Goal: Information Seeking & Learning: Learn about a topic

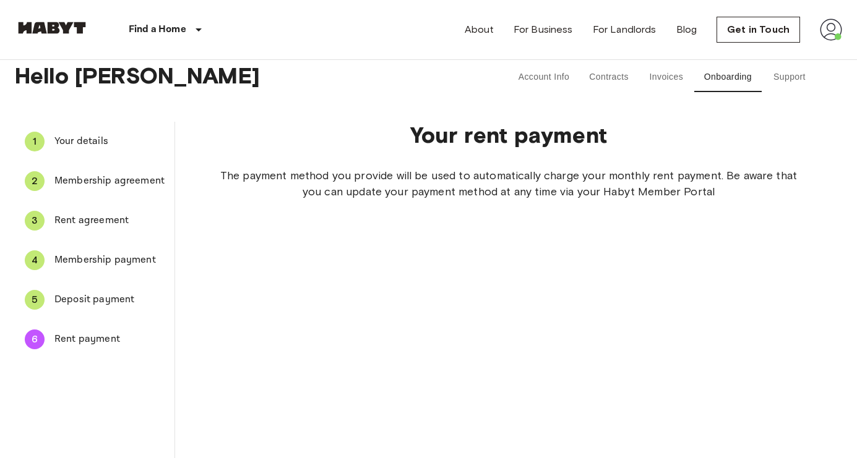
scroll to position [8, 0]
click at [609, 76] on button "Contracts" at bounding box center [608, 77] width 59 height 30
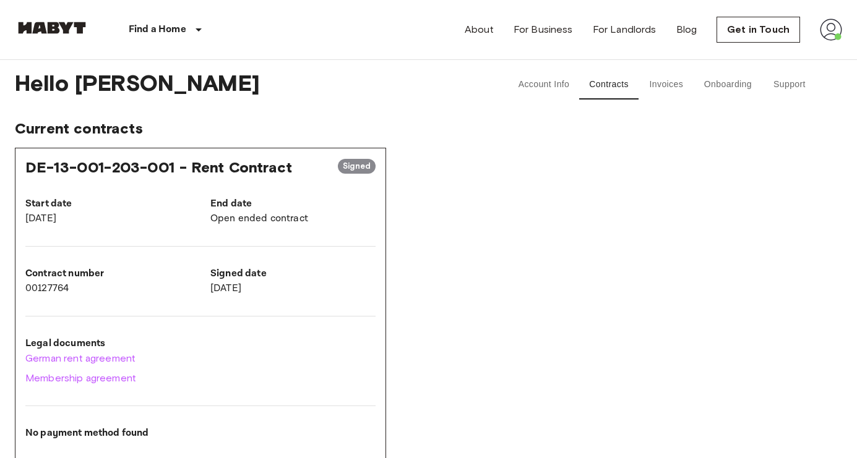
click at [667, 85] on button "Invoices" at bounding box center [666, 85] width 56 height 30
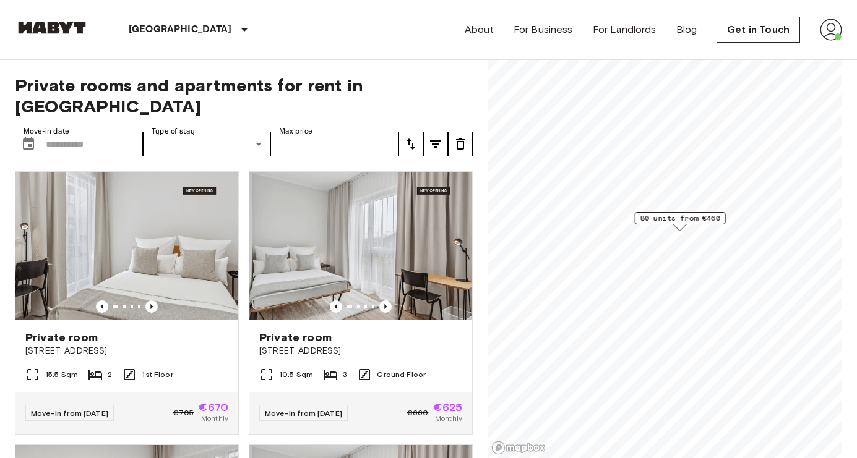
scroll to position [588, 0]
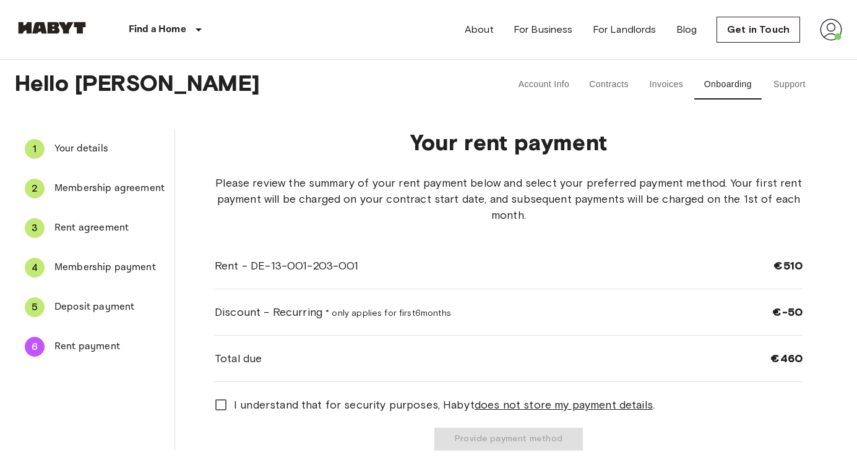
click at [673, 85] on button "Invoices" at bounding box center [666, 85] width 56 height 30
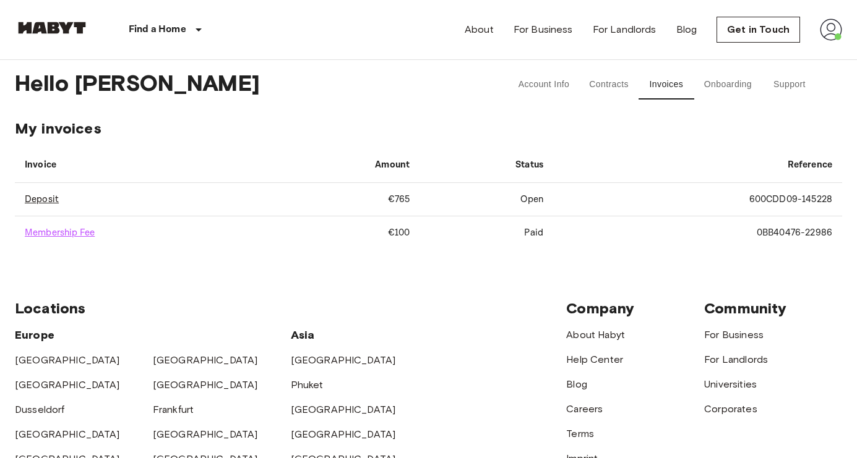
click at [53, 201] on link "Deposit" at bounding box center [42, 200] width 34 height 12
click at [726, 90] on button "Onboarding" at bounding box center [727, 85] width 67 height 30
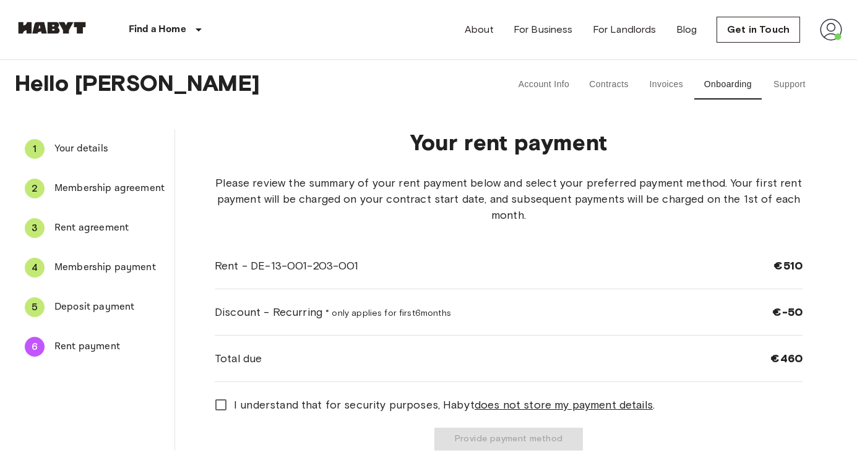
click at [104, 312] on span "Deposit payment" at bounding box center [109, 307] width 110 height 15
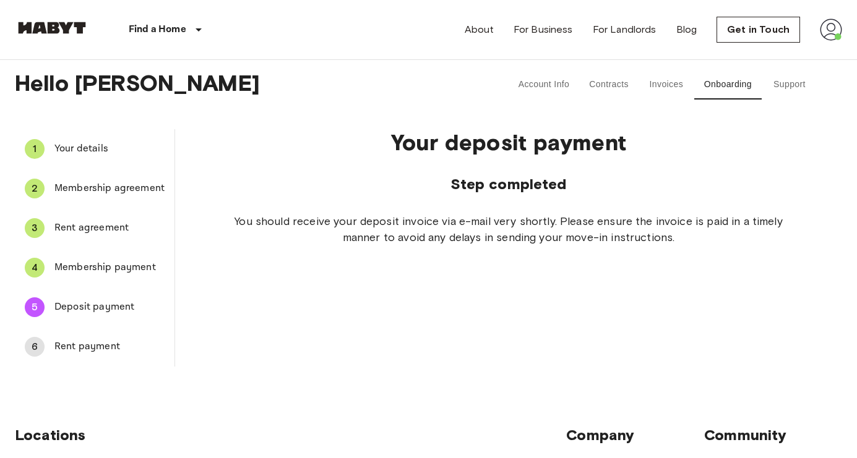
click at [120, 267] on span "Membership payment" at bounding box center [109, 267] width 110 height 15
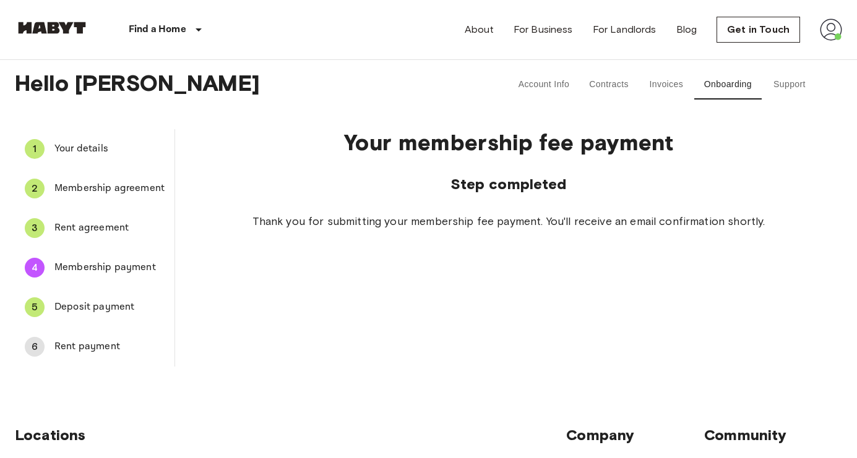
click at [113, 307] on span "Deposit payment" at bounding box center [109, 307] width 110 height 15
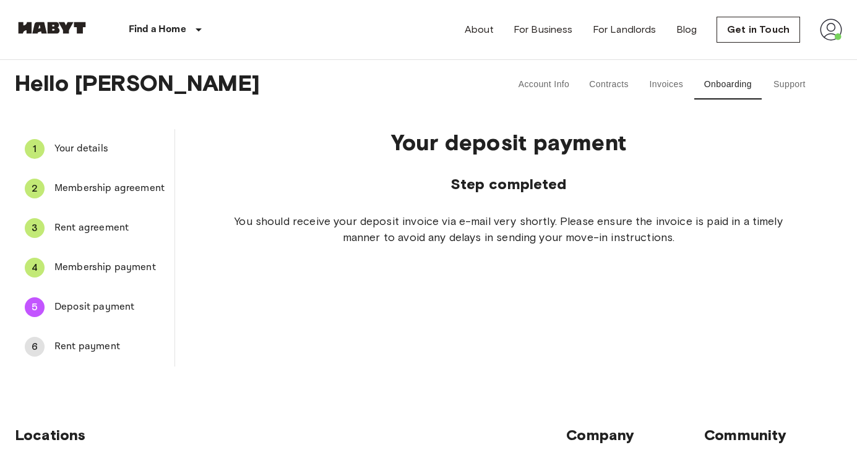
click at [96, 349] on span "Rent payment" at bounding box center [109, 347] width 110 height 15
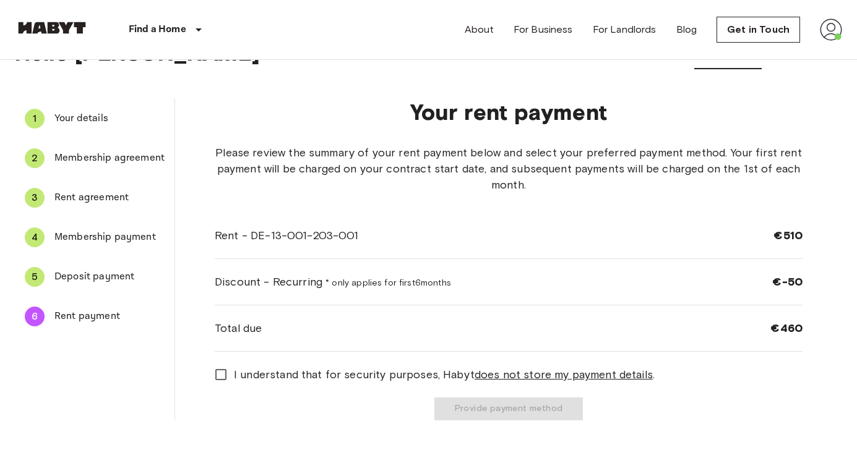
scroll to position [35, 0]
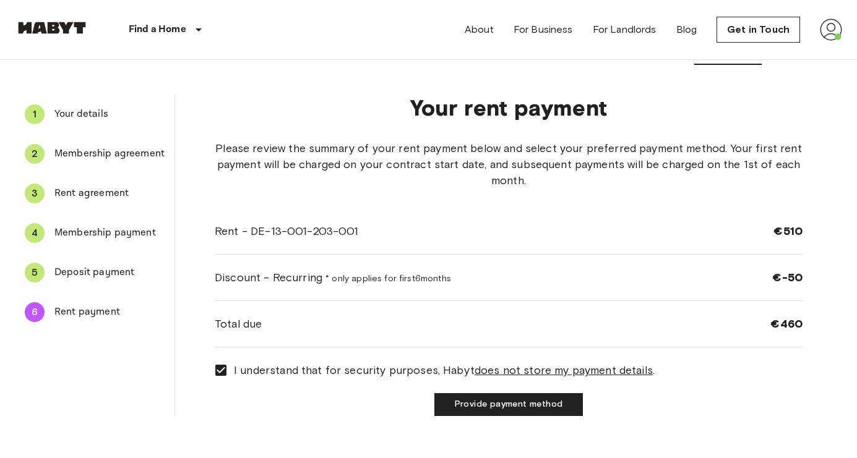
click at [661, 419] on div "1 Your details 2 Membership agreement 3 Rent agreement 4 Membership payment 5 D…" at bounding box center [428, 255] width 827 height 341
click at [112, 276] on span "Deposit payment" at bounding box center [109, 272] width 110 height 15
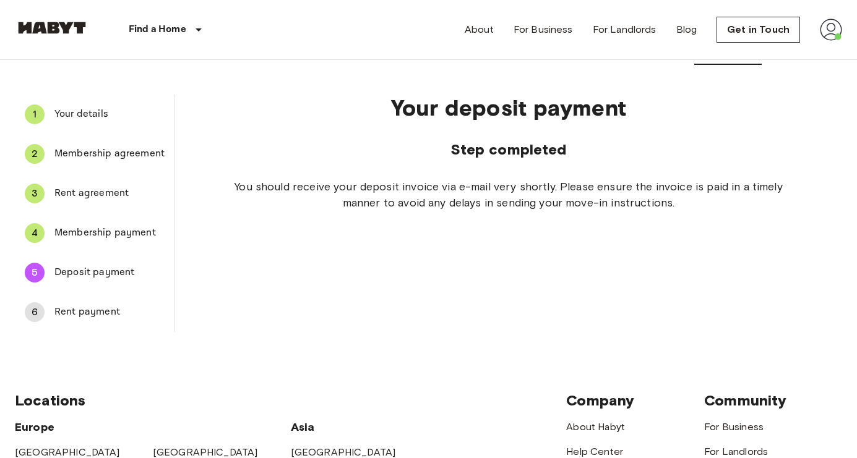
click at [119, 240] on span "Membership payment" at bounding box center [109, 233] width 110 height 15
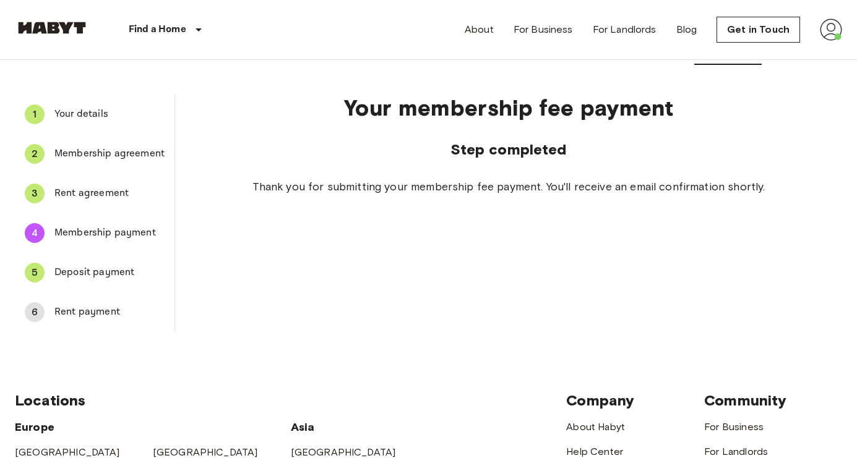
click at [115, 199] on span "Rent agreement" at bounding box center [109, 193] width 110 height 15
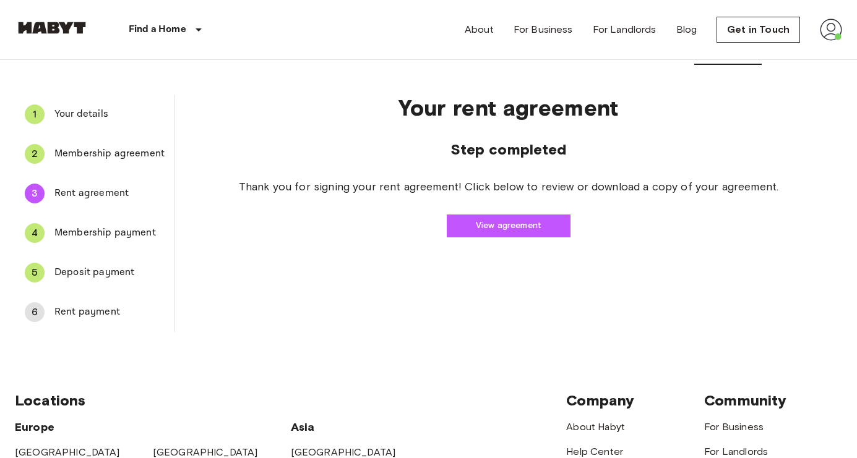
click at [124, 164] on div "2 Membership agreement" at bounding box center [95, 154] width 160 height 30
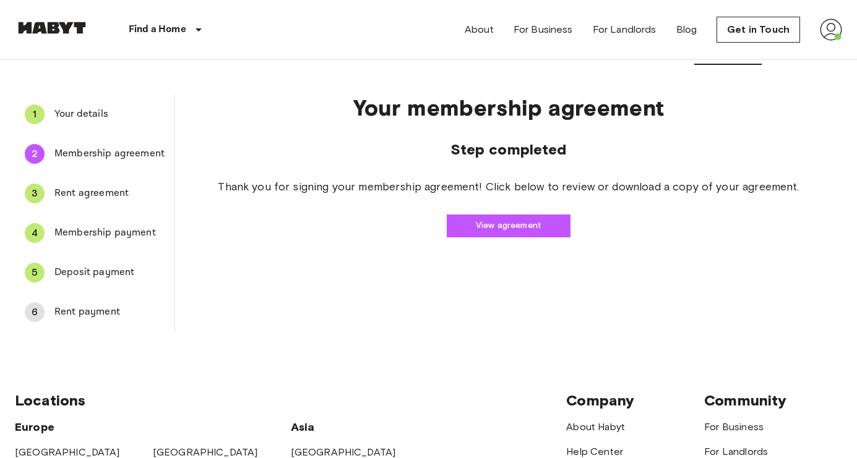
click at [115, 308] on span "Rent payment" at bounding box center [109, 312] width 110 height 15
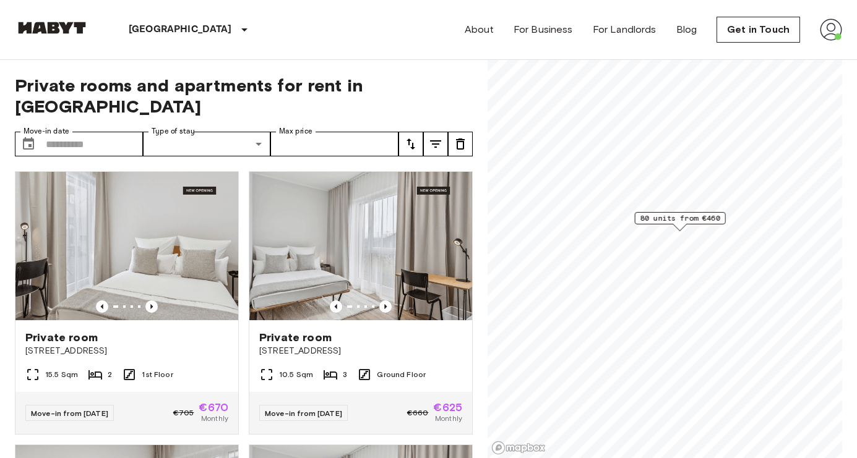
scroll to position [588, 0]
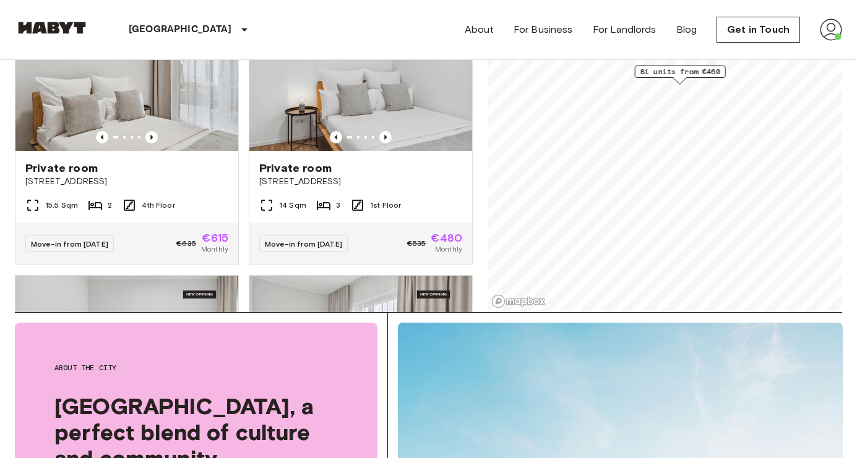
scroll to position [295, 0]
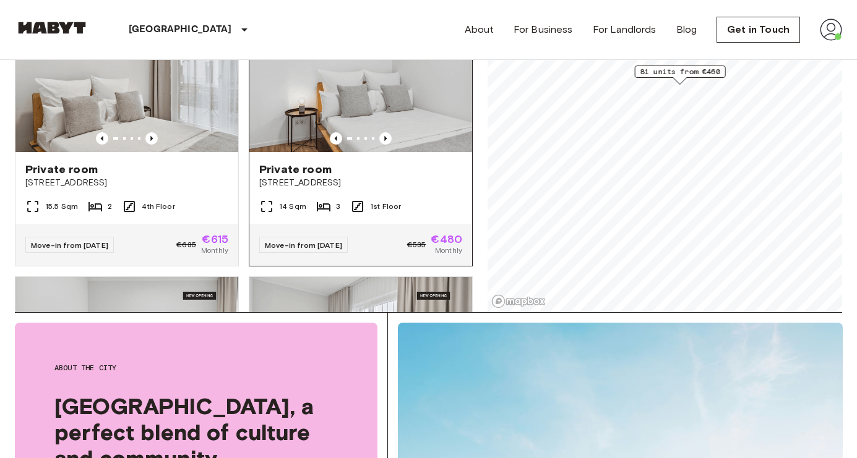
click at [425, 177] on div "Private room Berliner Straße 22" at bounding box center [360, 175] width 223 height 47
click at [406, 174] on div "Private room Berliner Straße 22" at bounding box center [360, 175] width 223 height 47
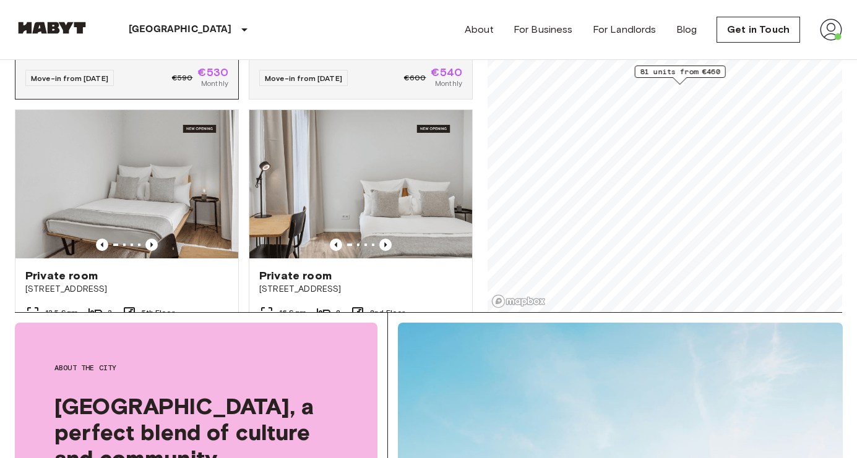
scroll to position [801, 0]
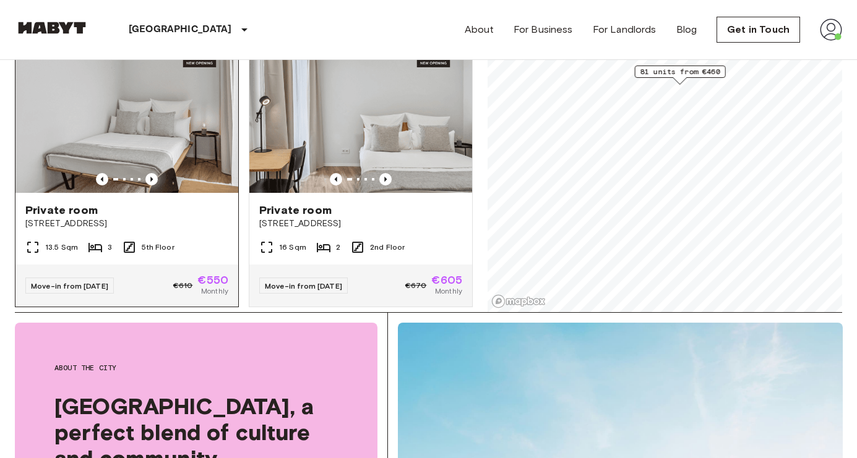
click at [206, 123] on img at bounding box center [126, 119] width 223 height 148
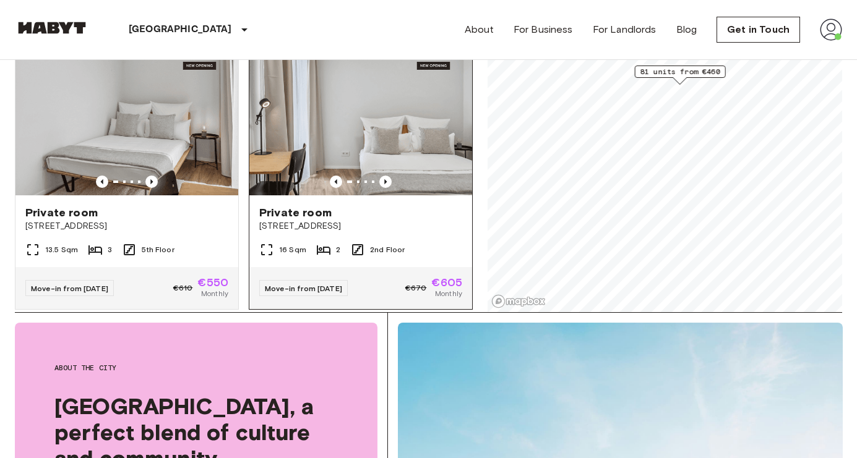
scroll to position [791, 0]
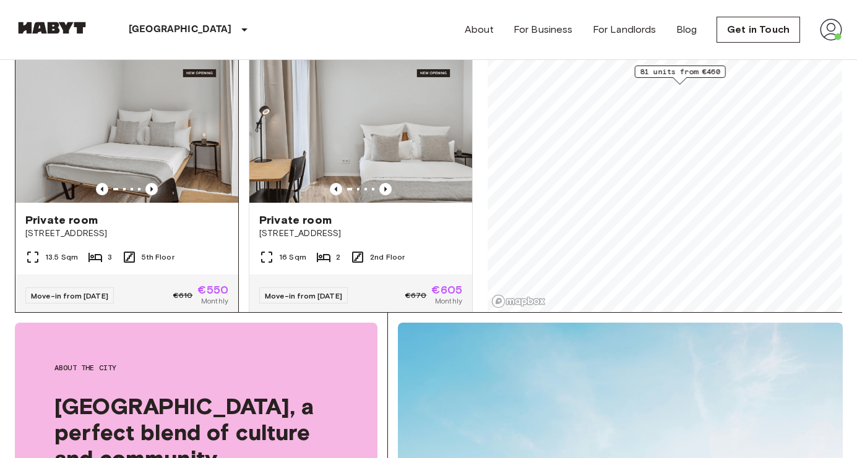
click at [187, 144] on img at bounding box center [126, 128] width 223 height 148
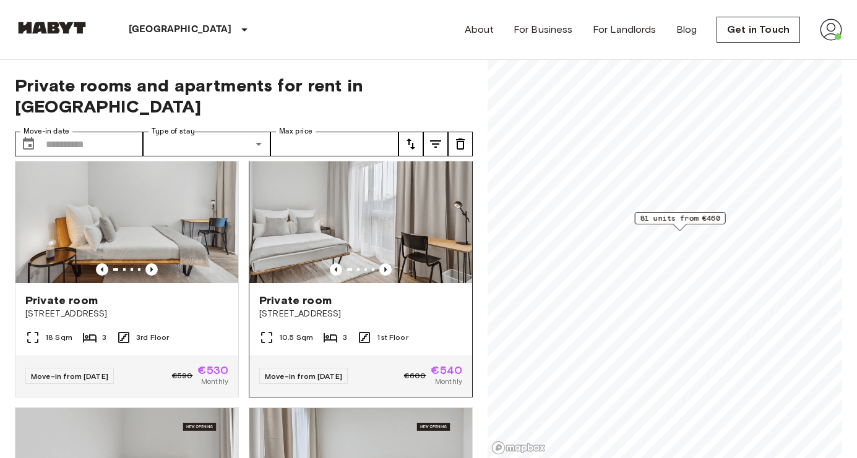
scroll to position [583, 0]
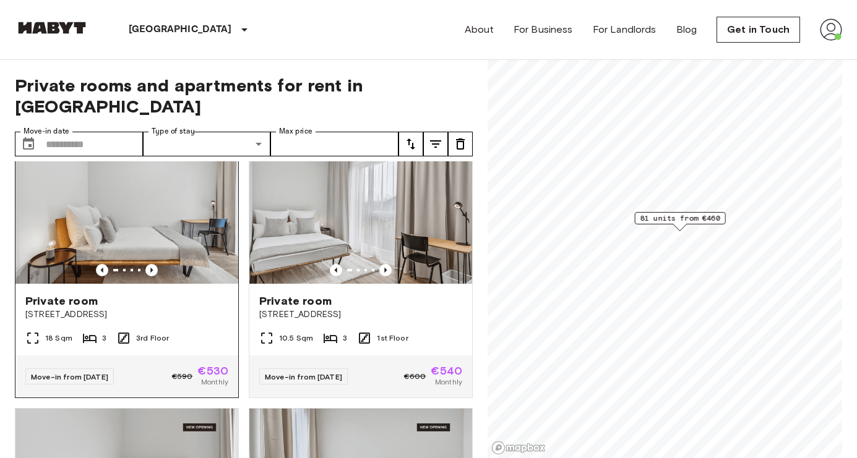
click at [191, 205] on img at bounding box center [126, 209] width 223 height 148
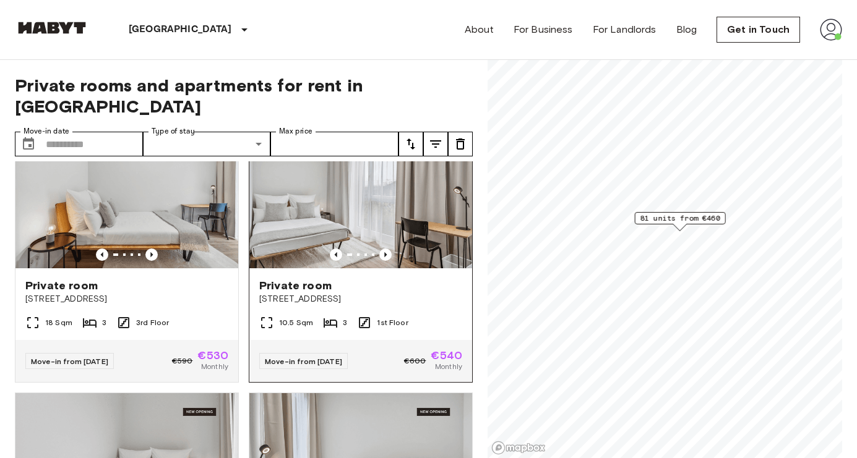
scroll to position [599, 0]
click at [425, 206] on img at bounding box center [360, 193] width 223 height 148
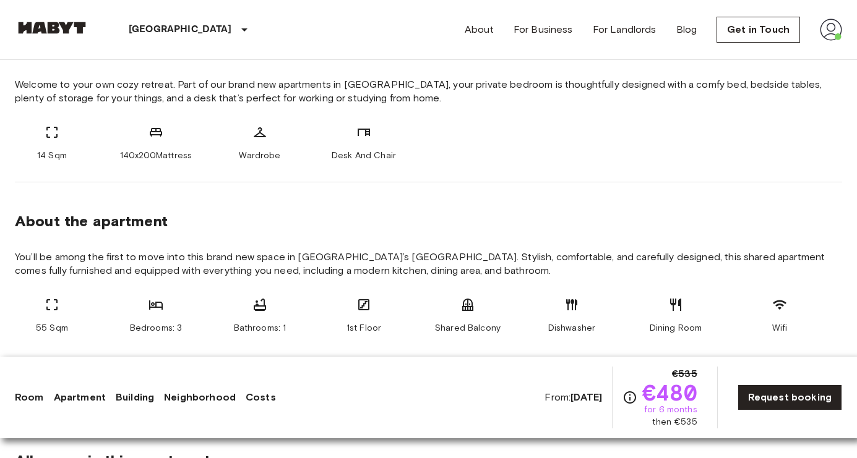
scroll to position [494, 0]
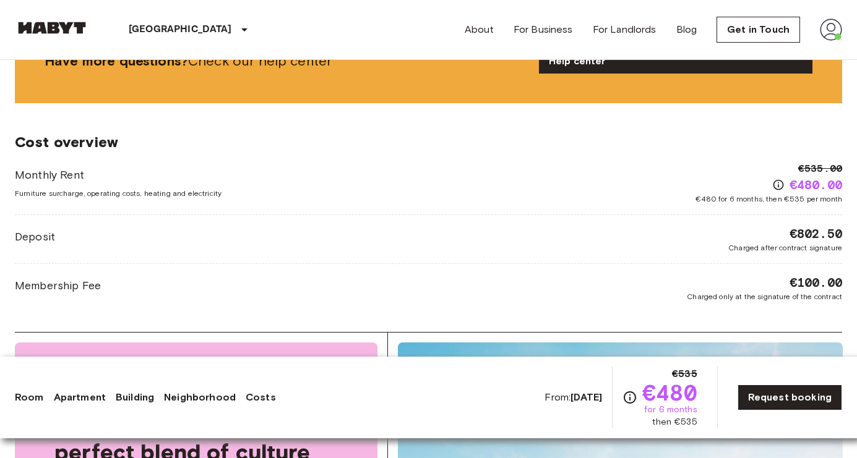
scroll to position [1846, 0]
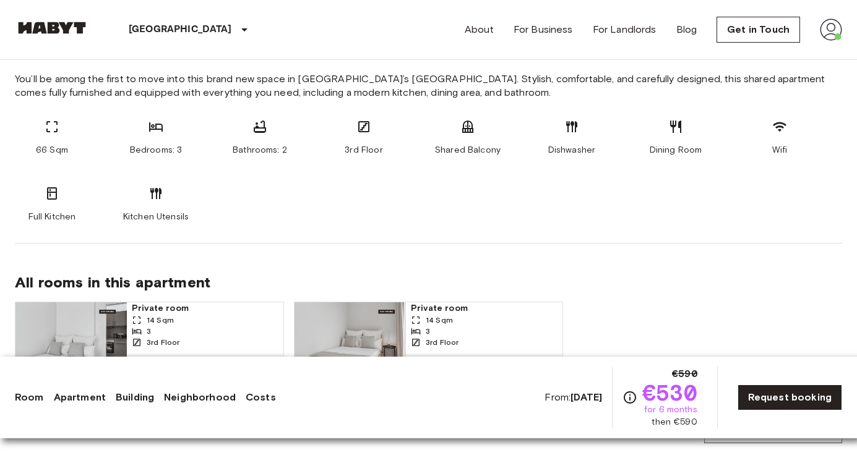
scroll to position [827, 0]
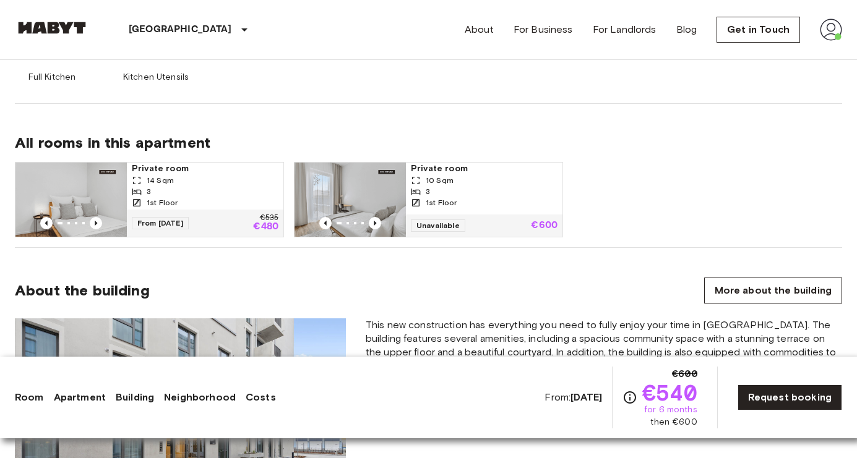
scroll to position [842, 0]
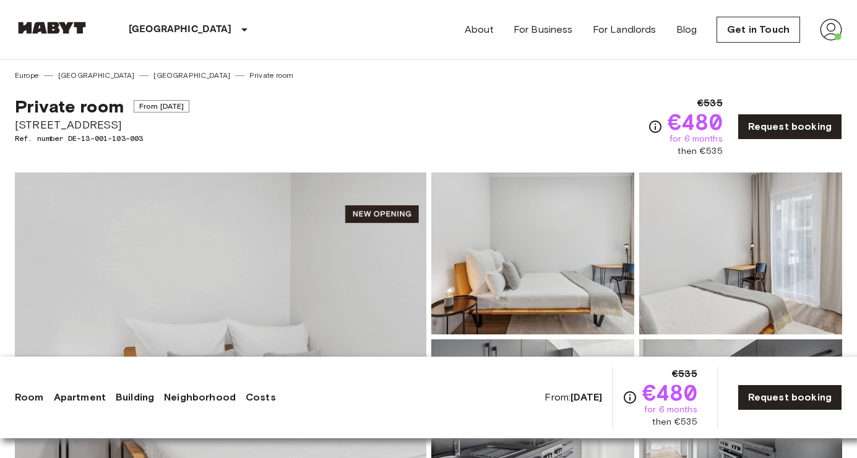
click at [286, 119] on div "Private room From Nov 4 2025 Berliner Straße 22 Ref. number DE-13-001-103-003 €…" at bounding box center [428, 119] width 827 height 77
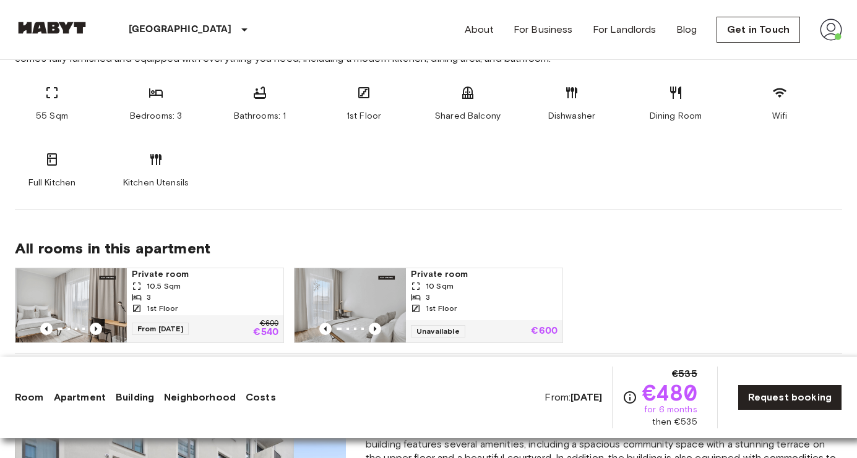
scroll to position [725, 0]
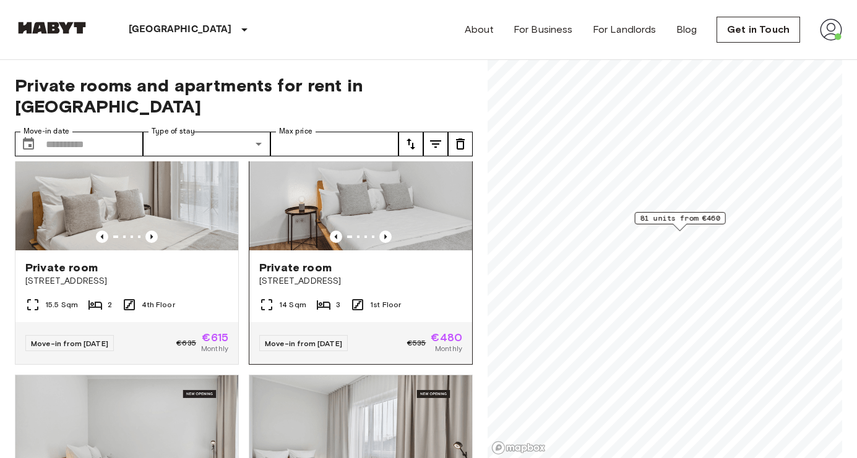
scroll to position [333, 0]
